Goal: Task Accomplishment & Management: Complete application form

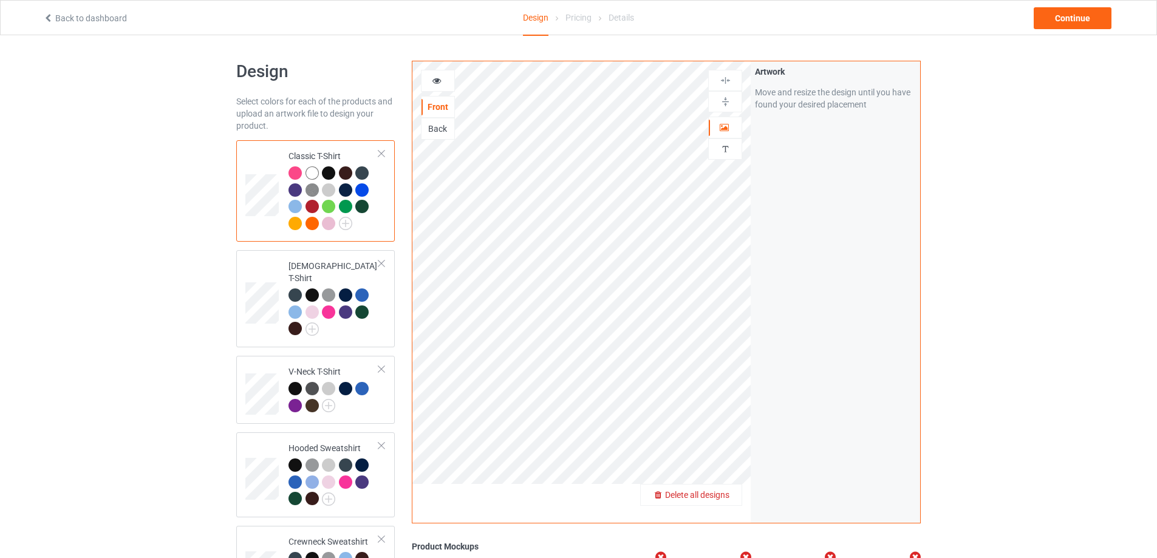
click at [729, 489] on div "Delete all designs" at bounding box center [691, 495] width 101 height 12
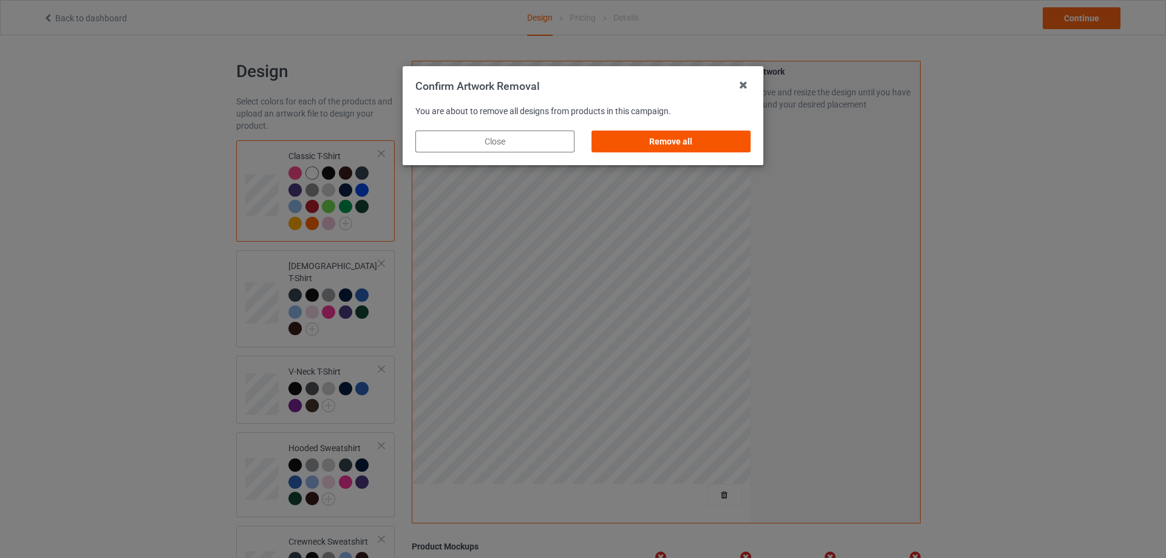
click at [690, 147] on div "Remove all" at bounding box center [670, 142] width 159 height 22
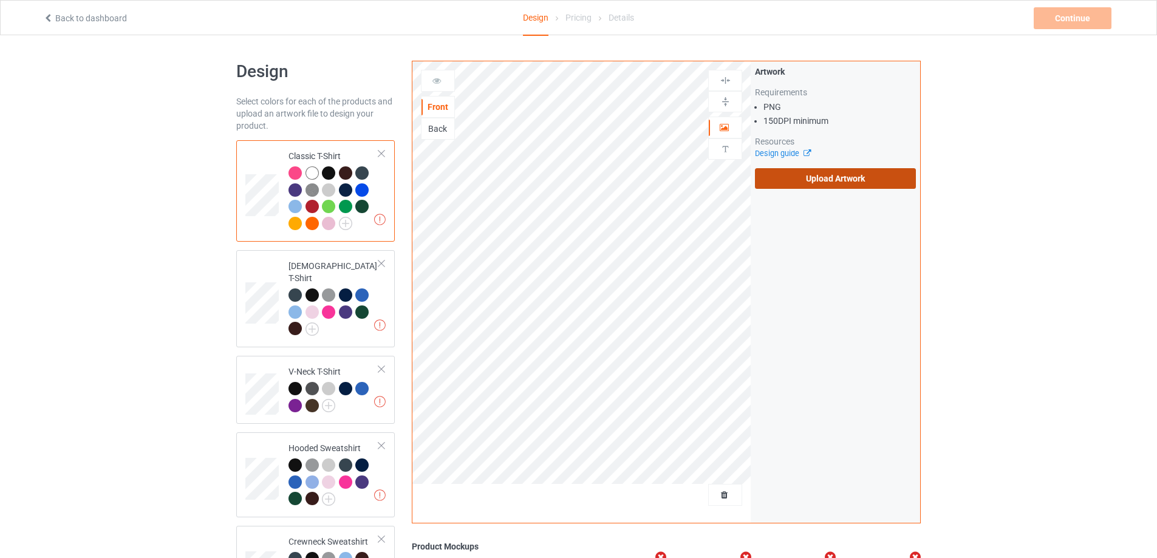
click at [802, 180] on label "Upload Artwork" at bounding box center [835, 178] width 161 height 21
click at [0, 0] on input "Upload Artwork" at bounding box center [0, 0] width 0 height 0
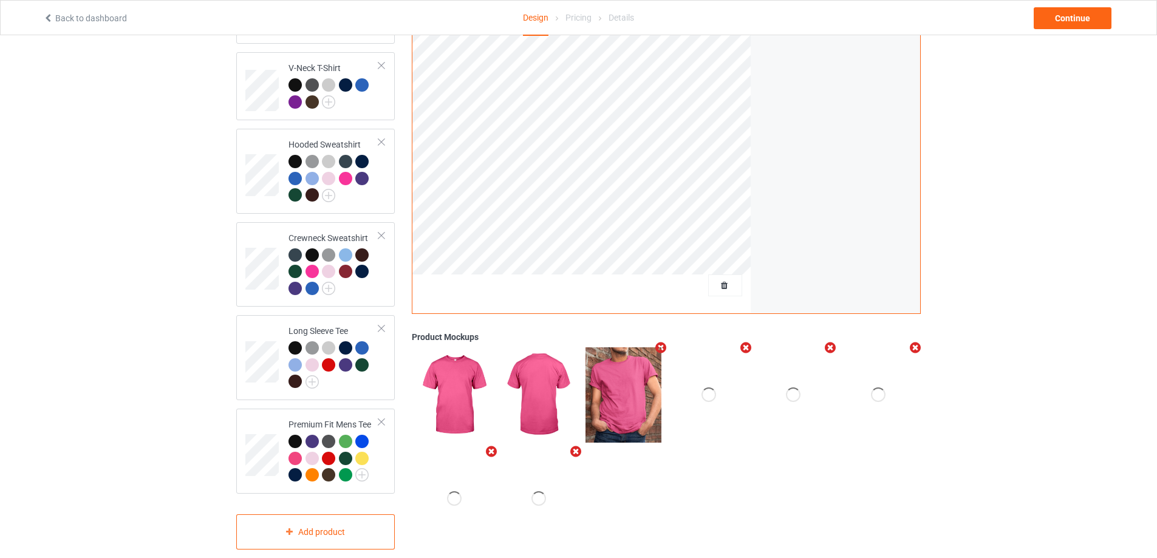
scroll to position [313, 0]
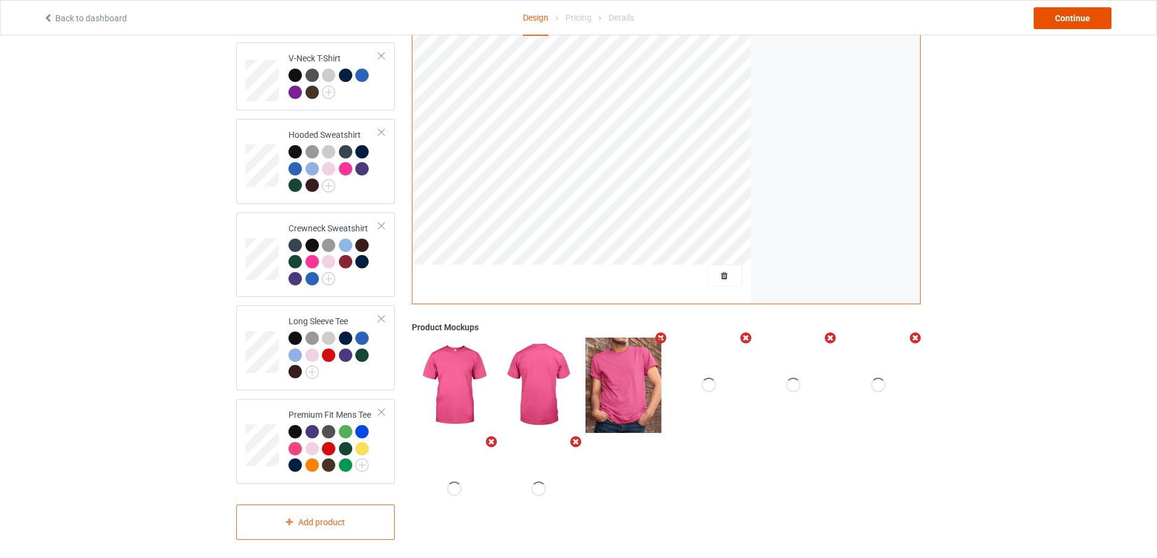
click at [1069, 26] on div "Continue" at bounding box center [1073, 18] width 78 height 22
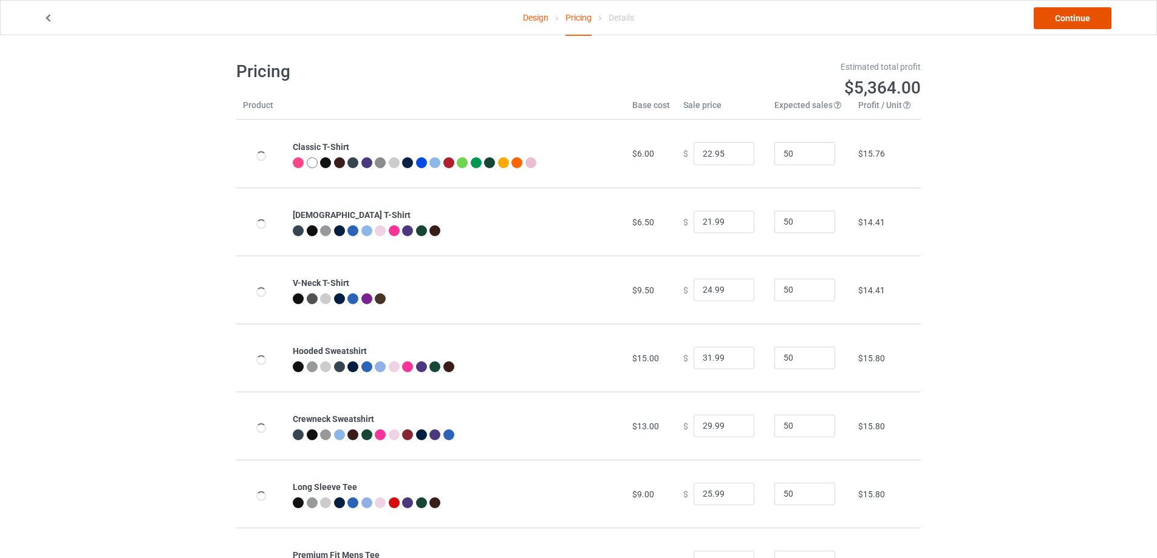
click at [1065, 16] on link "Continue" at bounding box center [1073, 18] width 78 height 22
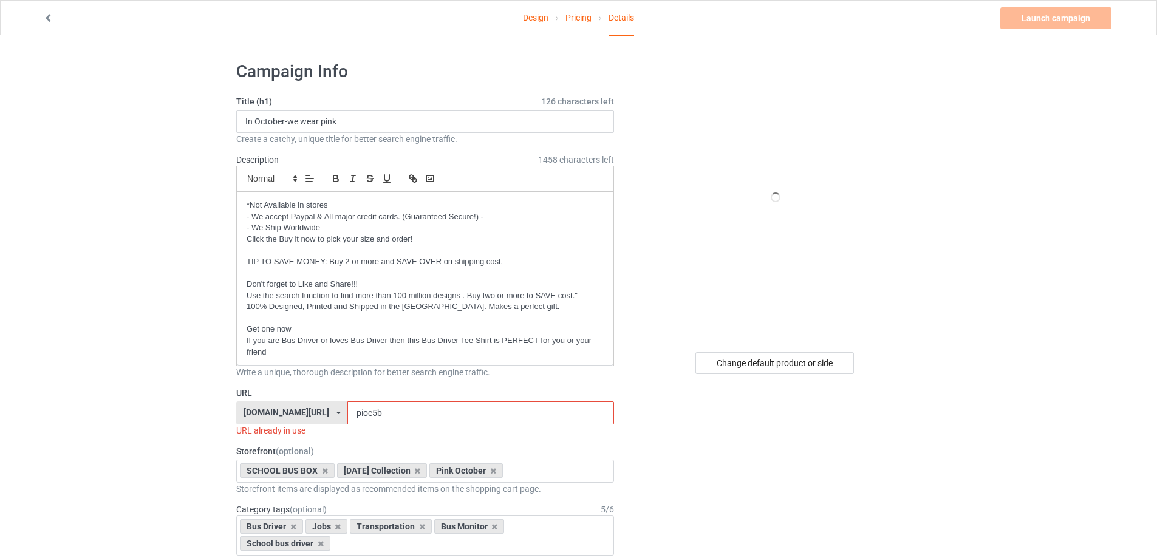
click at [381, 412] on input "pioc5b" at bounding box center [480, 412] width 266 height 23
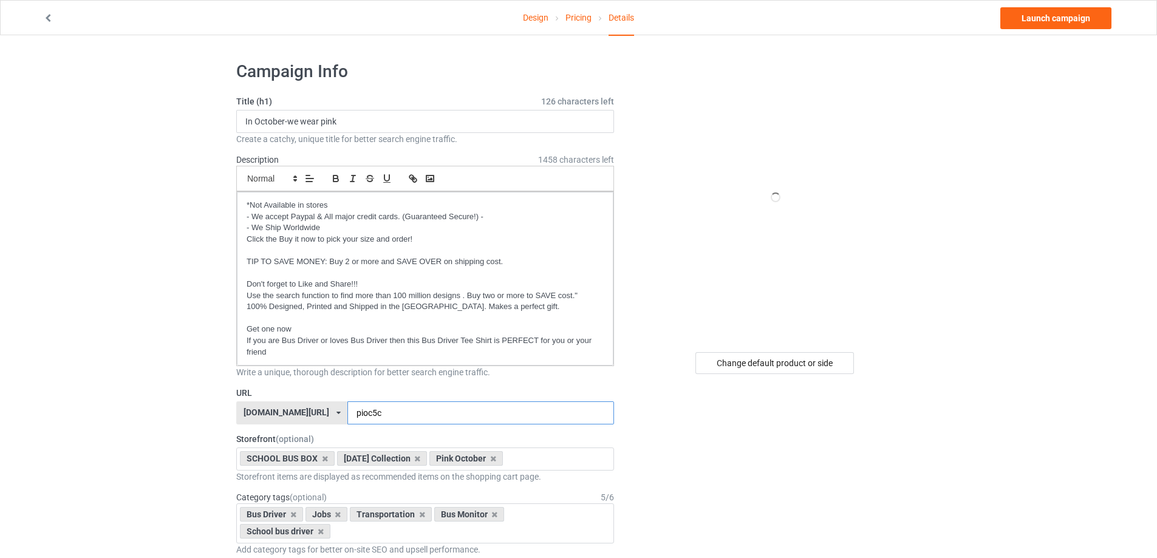
type input "pioc5c"
click at [380, 120] on input "In October-we wear pink" at bounding box center [425, 121] width 378 height 23
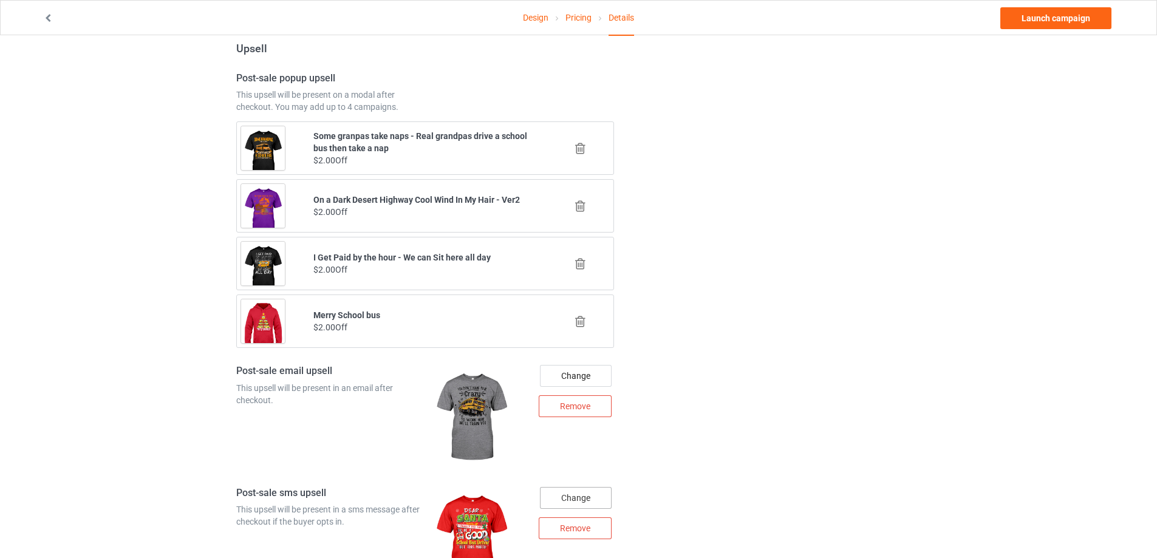
scroll to position [1093, 0]
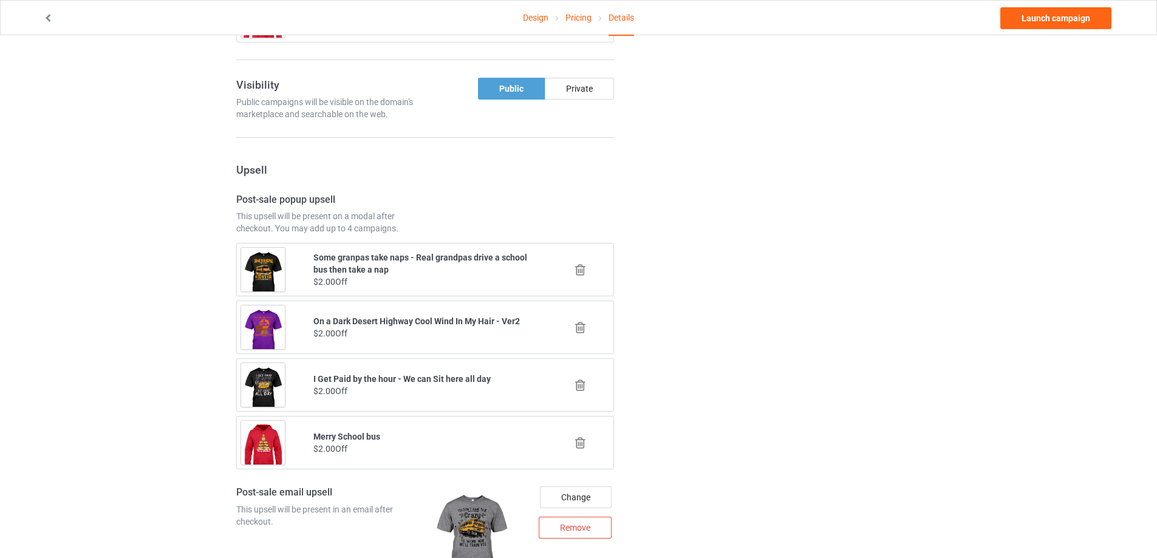
click at [578, 329] on icon at bounding box center [580, 327] width 15 height 13
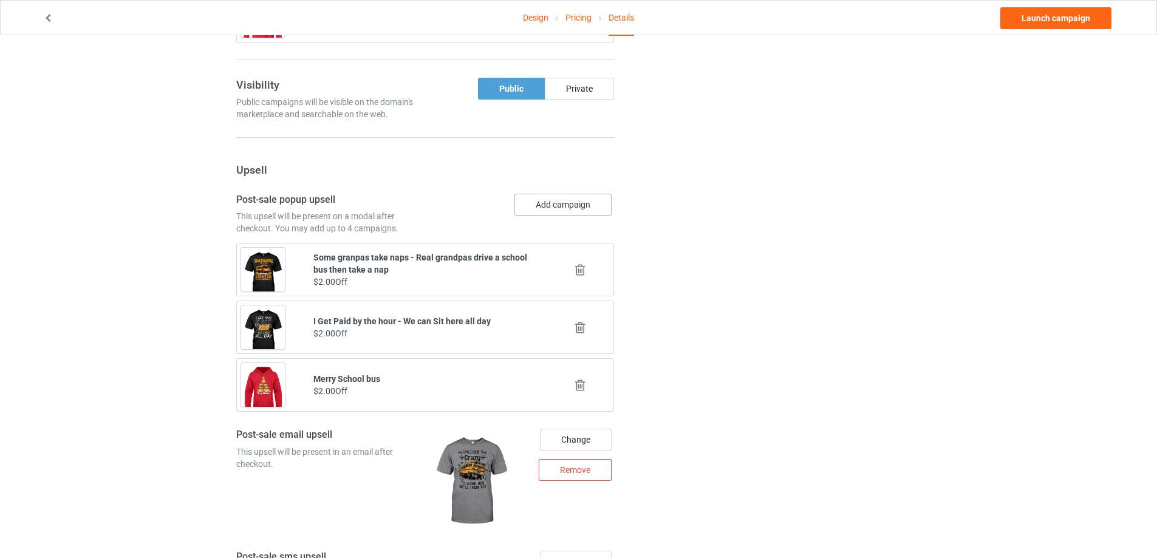
click at [577, 200] on button "Add campaign" at bounding box center [562, 205] width 97 height 22
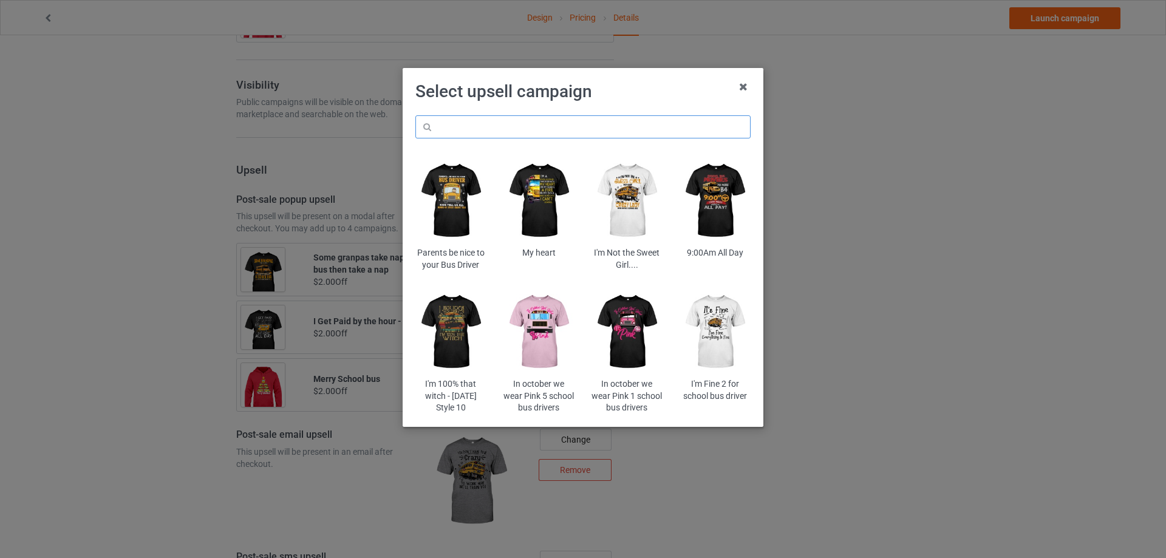
click at [551, 121] on input "text" at bounding box center [582, 126] width 335 height 23
paste input "amabr2"
type input "amabr2"
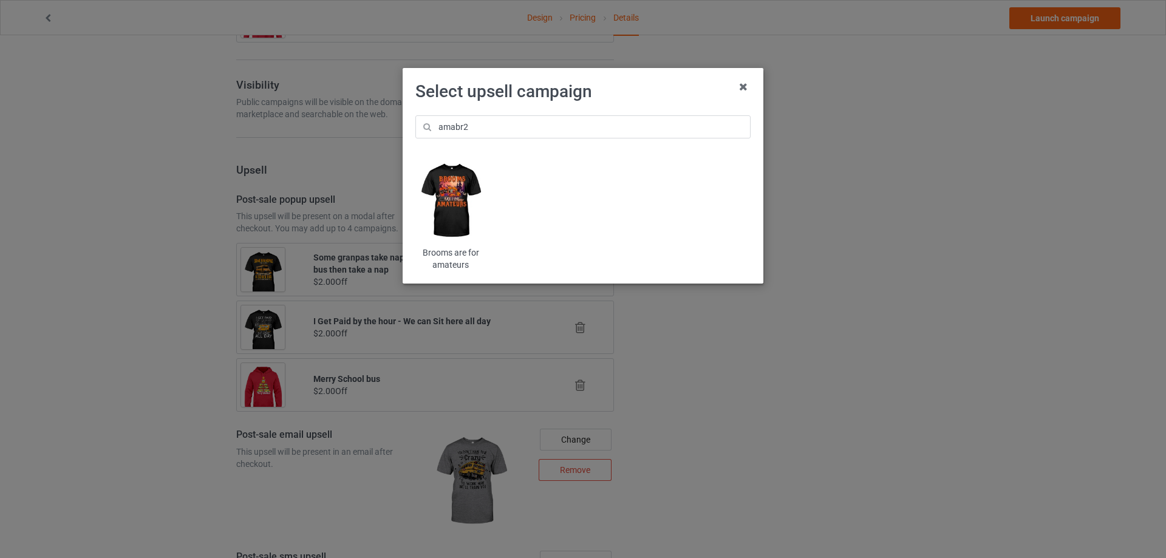
click at [464, 202] on img at bounding box center [450, 201] width 71 height 89
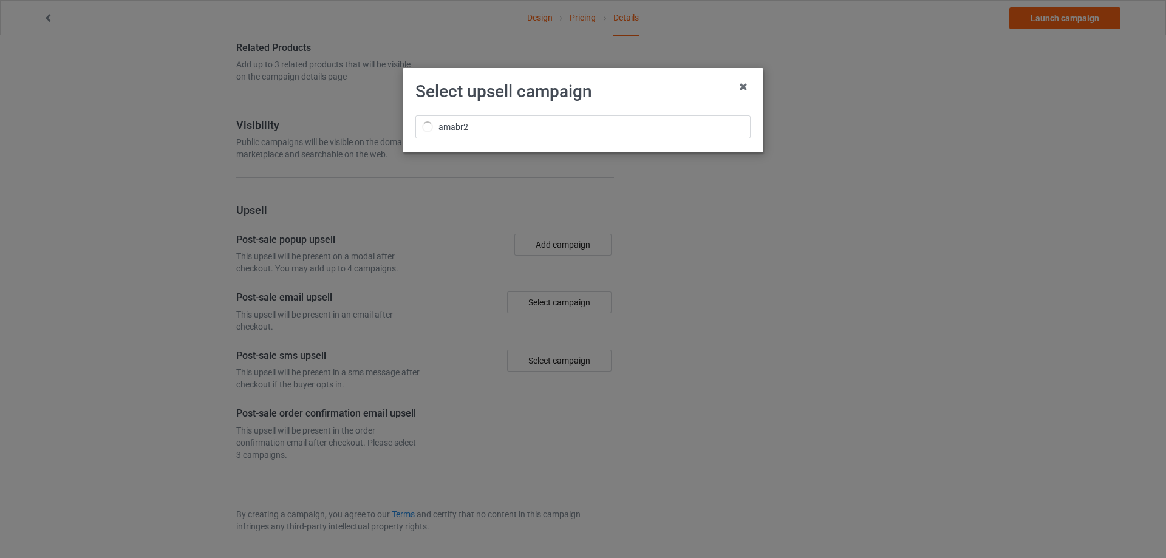
scroll to position [1093, 0]
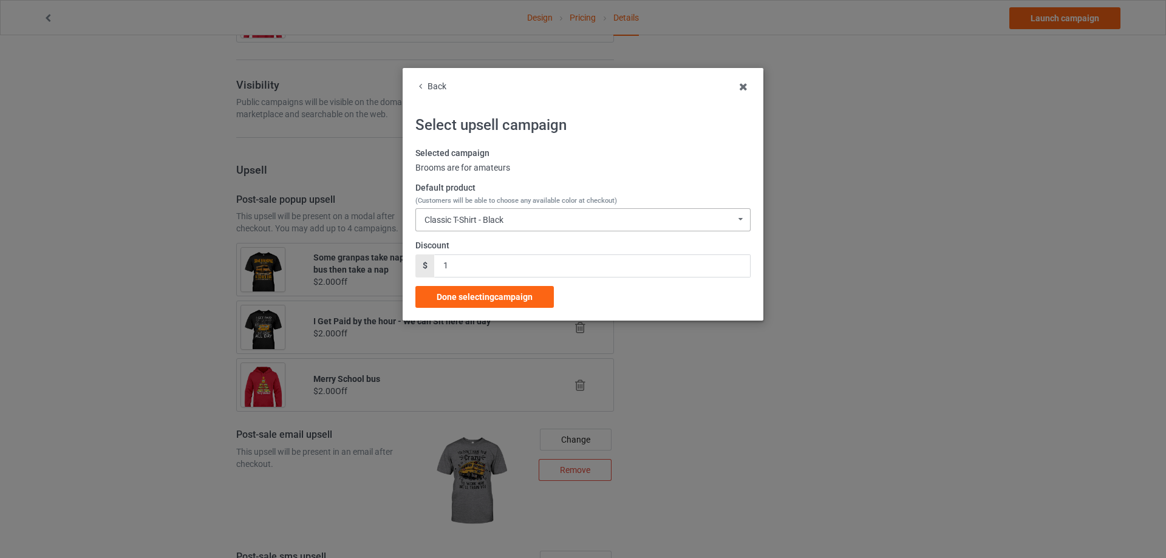
click at [472, 228] on div "Classic T-Shirt - Black Classic T-Shirt - Black Classic T-Shirt - Chocolate Cla…" at bounding box center [582, 219] width 335 height 23
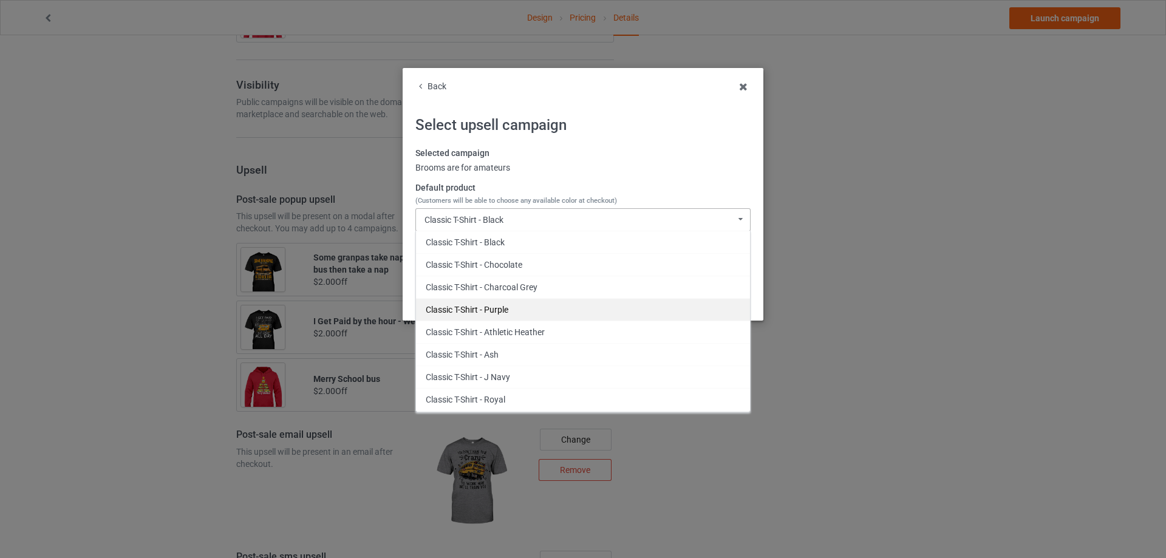
click at [473, 314] on div "Classic T-Shirt - Purple" at bounding box center [583, 309] width 334 height 22
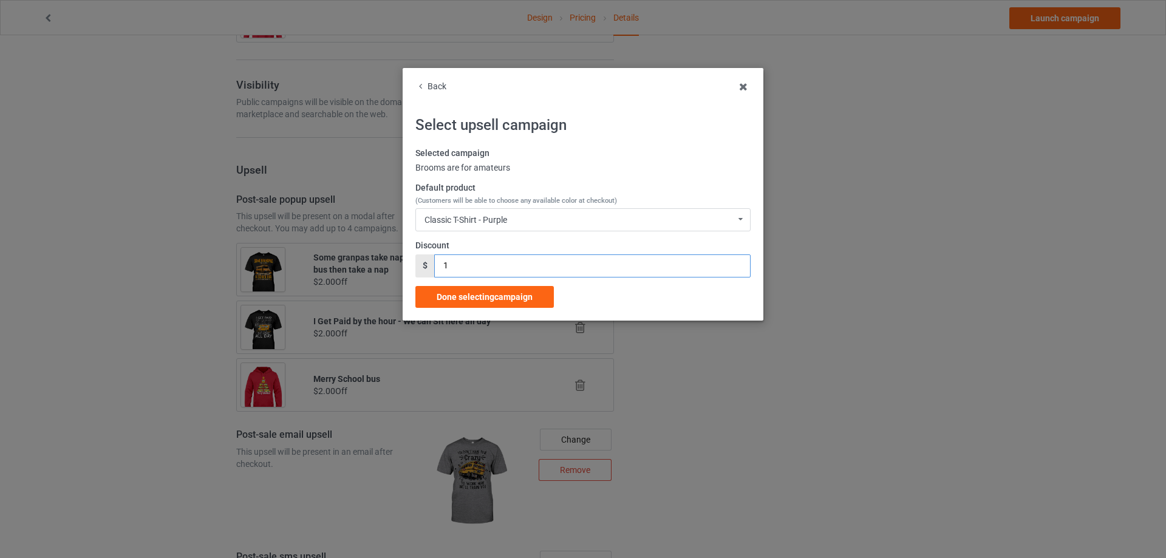
drag, startPoint x: 460, startPoint y: 271, endPoint x: 434, endPoint y: 271, distance: 26.7
click at [434, 271] on div "$ 1" at bounding box center [582, 265] width 335 height 23
type input "2"
drag, startPoint x: 472, startPoint y: 293, endPoint x: 420, endPoint y: 264, distance: 59.8
click at [472, 294] on span "Done selecting campaign" at bounding box center [485, 297] width 96 height 10
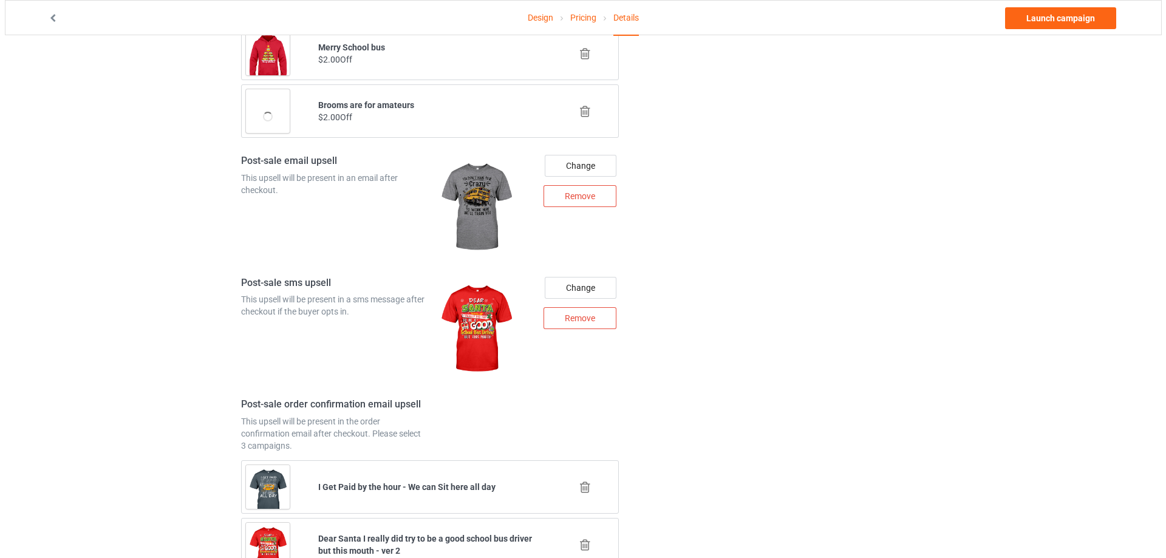
scroll to position [1485, 0]
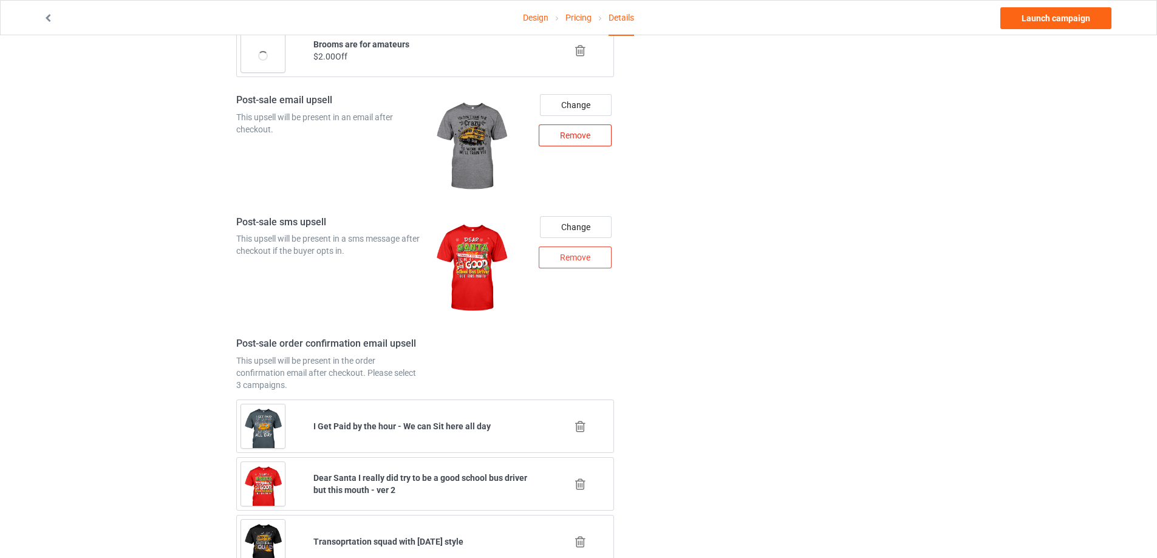
click at [587, 138] on div "Remove" at bounding box center [575, 135] width 73 height 22
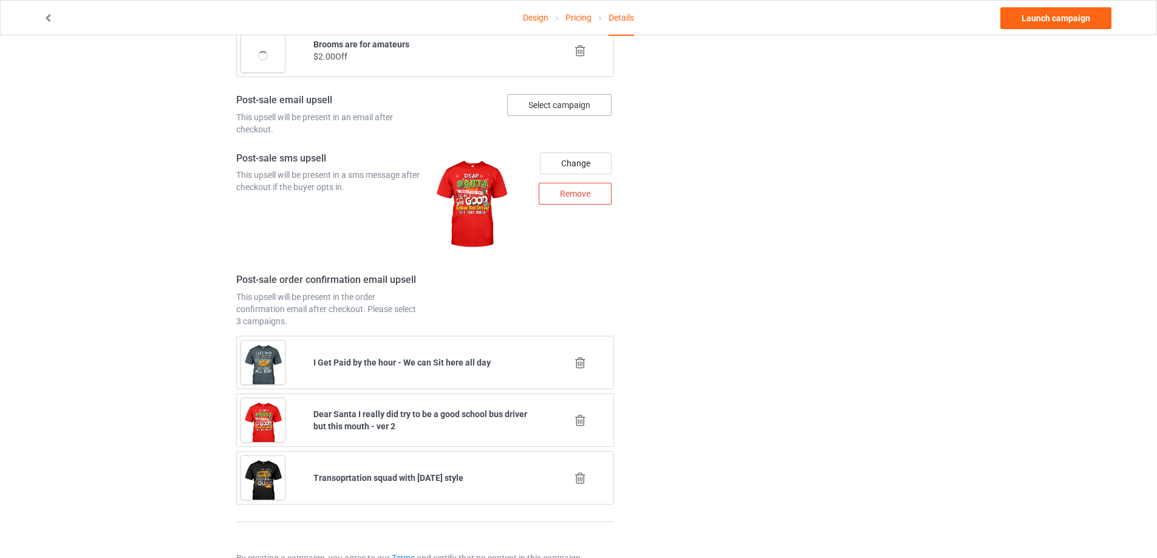
click at [576, 112] on div "Select campaign" at bounding box center [559, 105] width 104 height 22
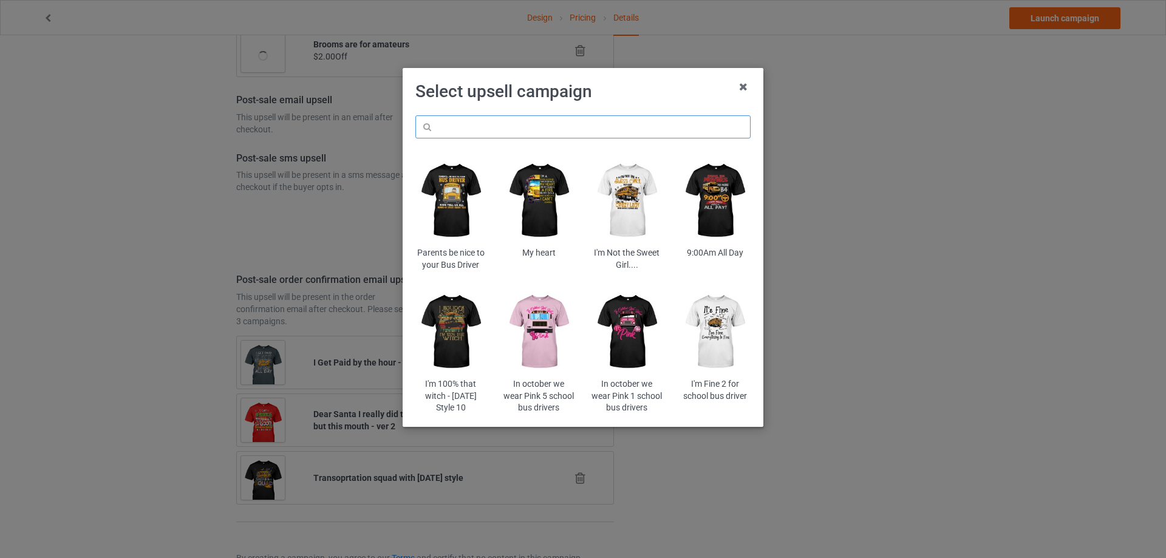
click at [555, 135] on input "text" at bounding box center [582, 126] width 335 height 23
paste input "uphe5"
type input "uphe5"
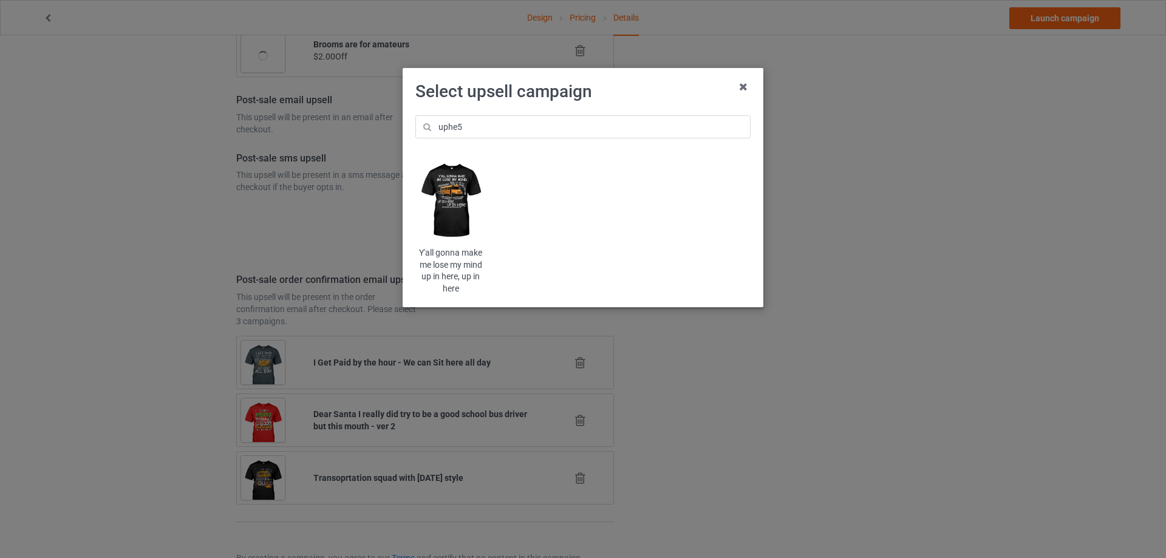
click at [463, 208] on img at bounding box center [450, 201] width 71 height 89
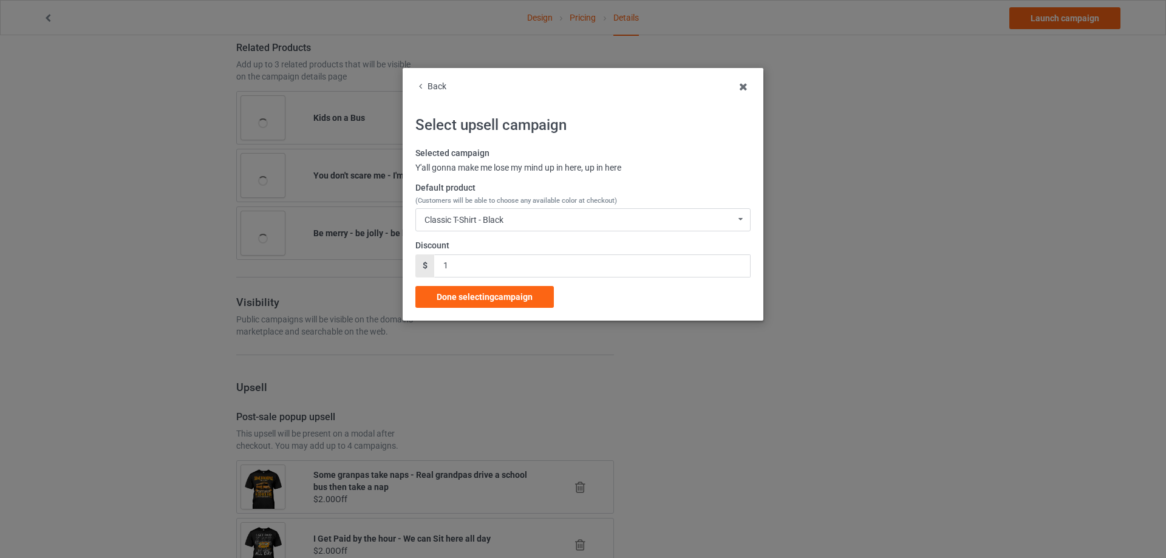
scroll to position [1485, 0]
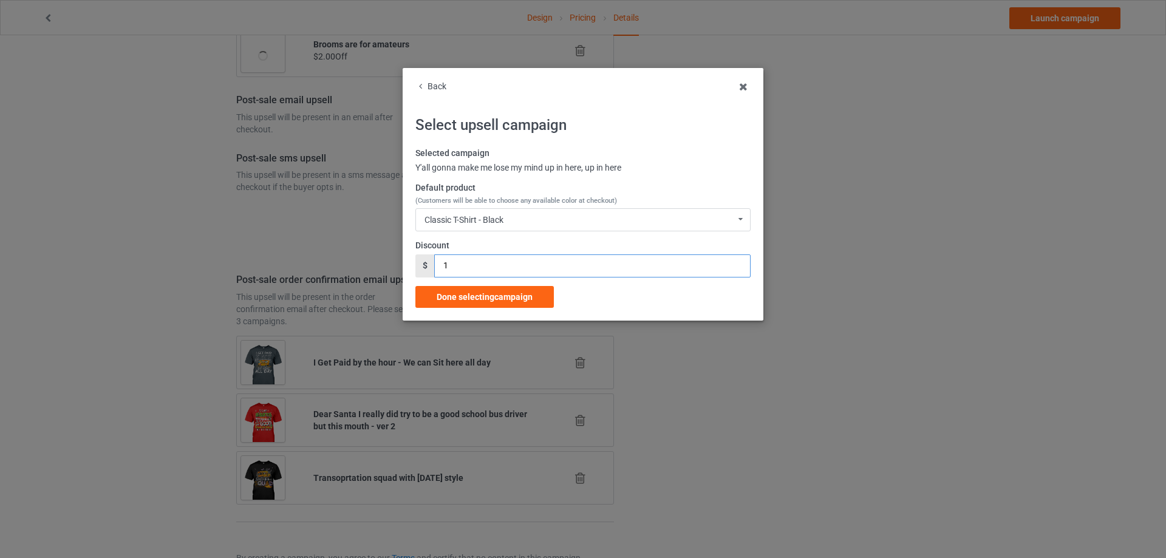
drag, startPoint x: 471, startPoint y: 272, endPoint x: 435, endPoint y: 271, distance: 36.5
click at [435, 271] on input "1" at bounding box center [592, 265] width 316 height 23
type input "2"
click at [470, 292] on span "Done selecting campaign" at bounding box center [485, 297] width 96 height 10
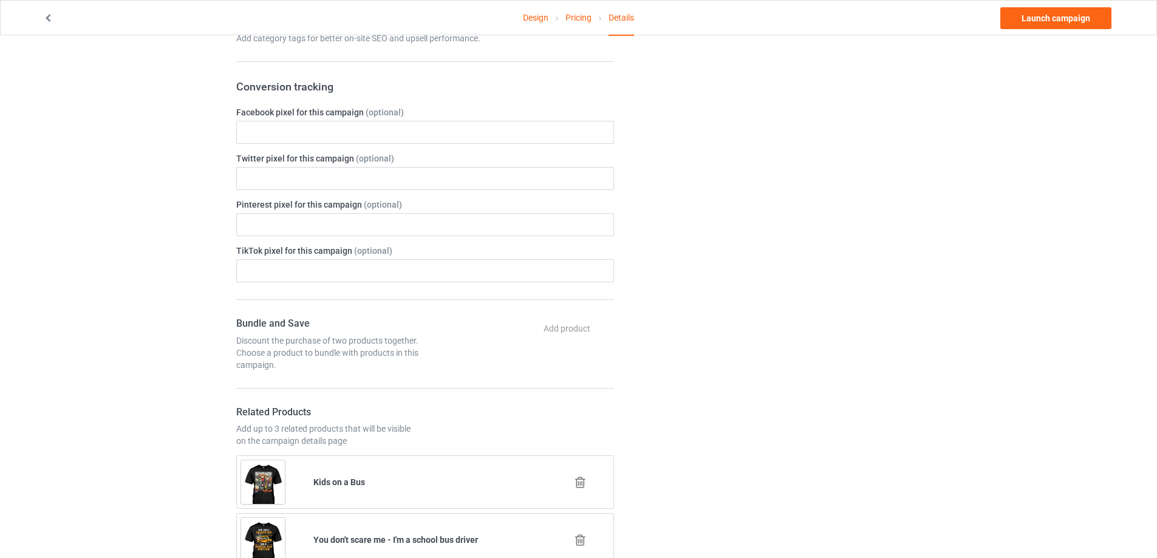
scroll to position [208, 0]
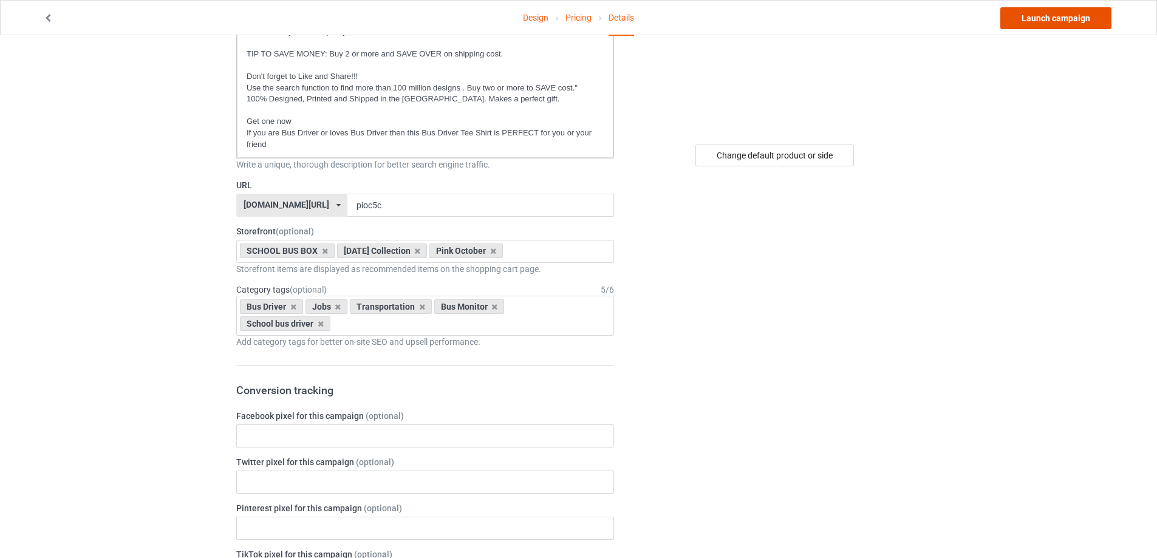
click at [1035, 17] on link "Launch campaign" at bounding box center [1055, 18] width 111 height 22
